Goal: Task Accomplishment & Management: Manage account settings

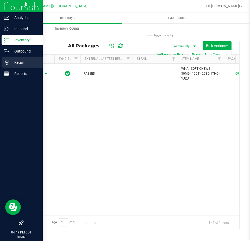
click at [9, 60] on div "Retail" at bounding box center [22, 62] width 41 height 10
click at [9, 60] on icon at bounding box center [6, 62] width 5 height 5
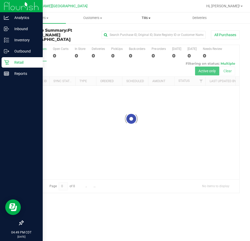
click at [149, 18] on span at bounding box center [149, 18] width 2 height 1
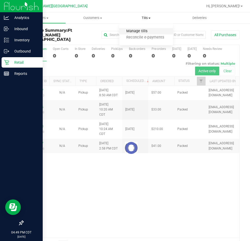
click at [137, 30] on span "Manage tills" at bounding box center [136, 31] width 35 height 4
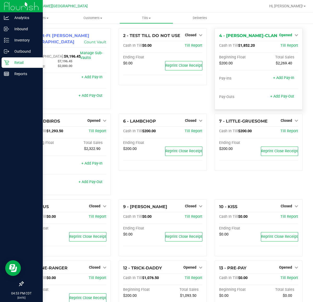
click at [250, 35] on span "Opened" at bounding box center [285, 35] width 13 height 4
click at [250, 45] on link "Close Till" at bounding box center [286, 46] width 14 height 4
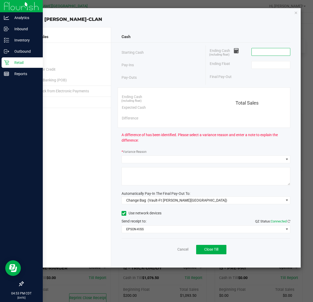
click at [250, 55] on input at bounding box center [270, 51] width 38 height 7
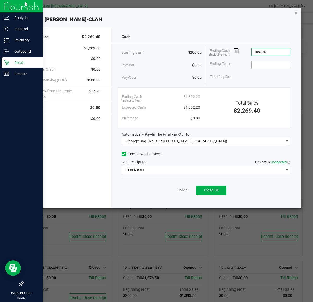
type input "$1,852.20"
click at [250, 68] on input at bounding box center [270, 64] width 38 height 7
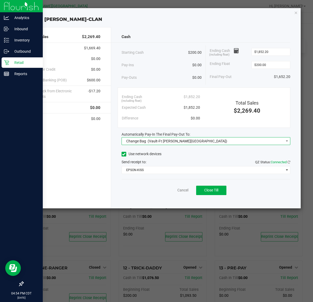
type input "$200.00"
drag, startPoint x: 189, startPoint y: 141, endPoint x: 188, endPoint y: 144, distance: 3.0
click at [188, 141] on span "Change Bag (Vault-Ft [PERSON_NAME][GEOGRAPHIC_DATA])" at bounding box center [203, 140] width 162 height 7
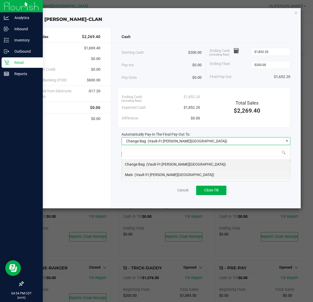
scroll to position [8, 168]
click at [177, 177] on li "Main (Vault-[GEOGRAPHIC_DATA][PERSON_NAME])" at bounding box center [206, 174] width 168 height 10
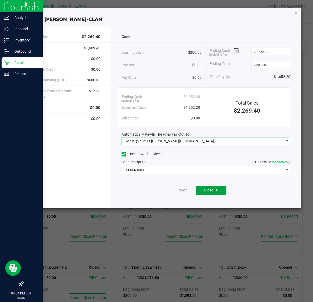
click at [205, 192] on span "Close Till" at bounding box center [211, 190] width 14 height 4
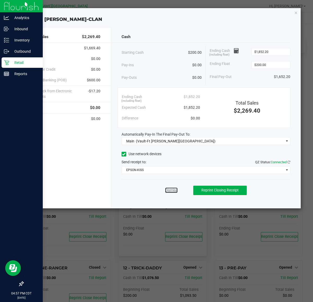
drag, startPoint x: 175, startPoint y: 189, endPoint x: 170, endPoint y: 190, distance: 5.1
click at [175, 189] on link "Dismiss" at bounding box center [171, 189] width 13 height 5
